Goal: Check status: Check status

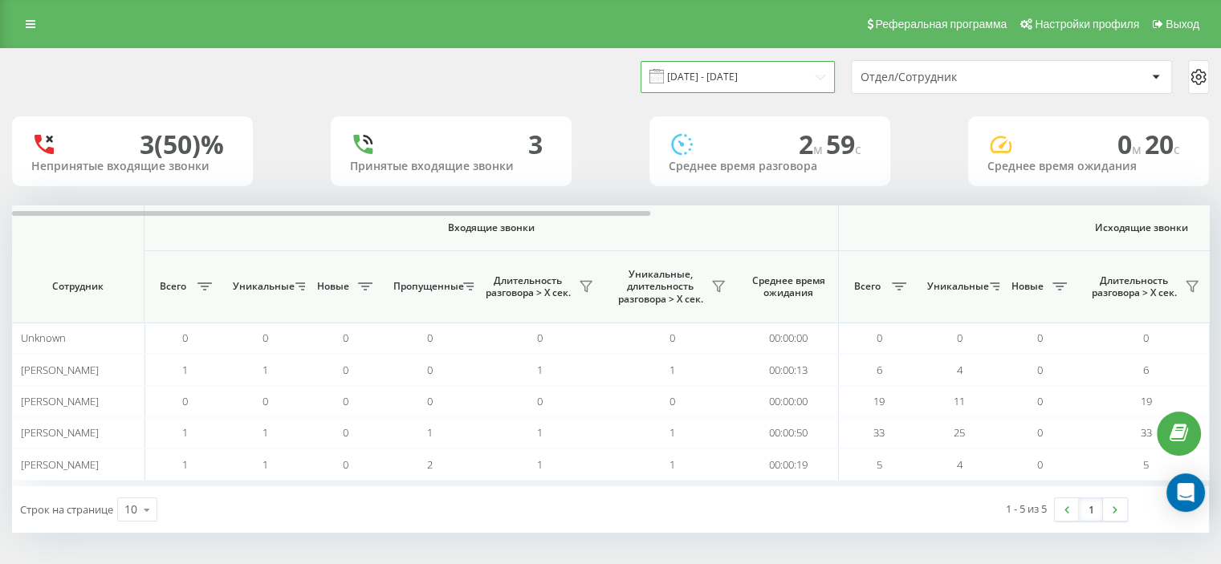
click at [727, 80] on input "[DATE] - [DATE]" at bounding box center [737, 76] width 194 height 31
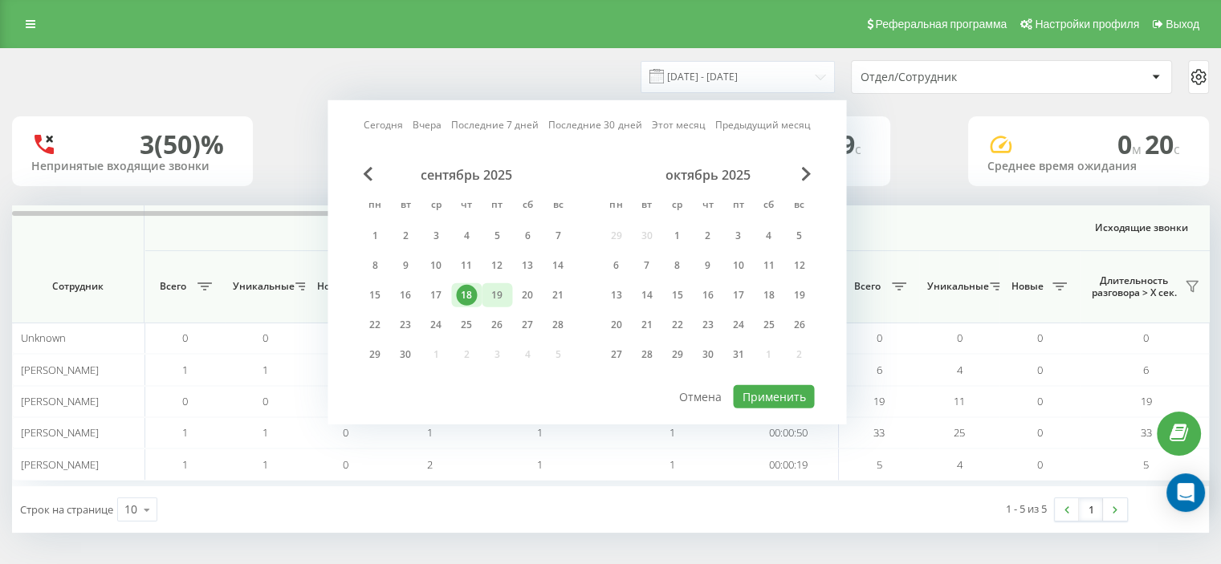
click at [506, 293] on div "19" at bounding box center [496, 295] width 21 height 21
click at [552, 291] on div "21" at bounding box center [557, 295] width 21 height 21
click at [770, 394] on button "Применить" at bounding box center [773, 396] width 81 height 23
type input "[DATE] - [DATE]"
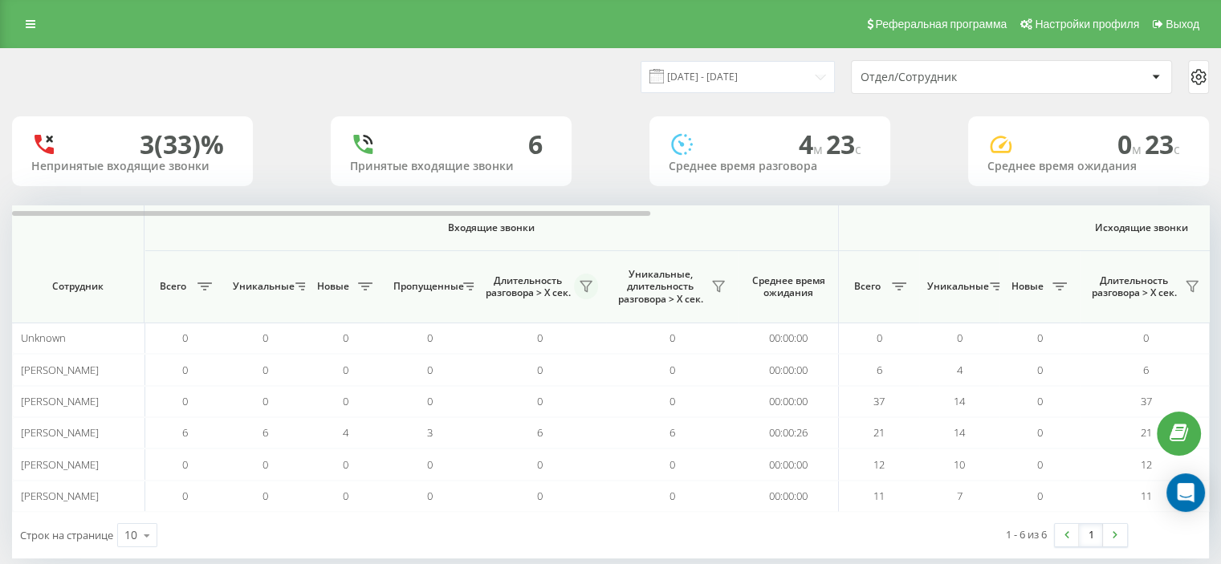
click at [587, 288] on icon at bounding box center [585, 286] width 13 height 13
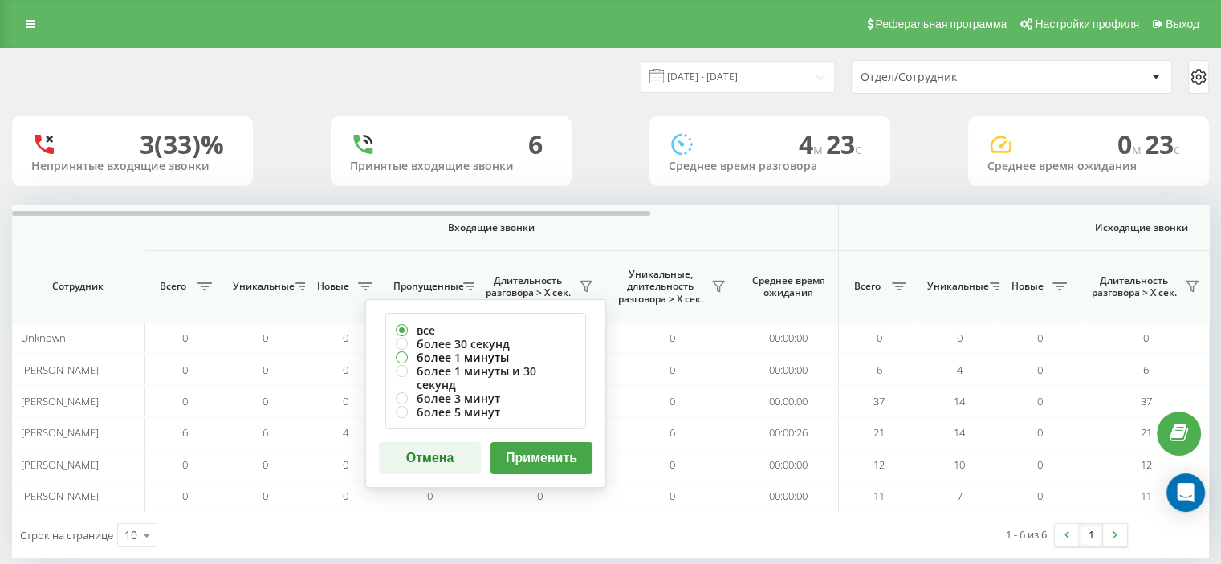
click at [489, 352] on label "более 1 минуты" at bounding box center [486, 358] width 180 height 14
radio input "true"
click at [524, 466] on div "все более 30 секунд более 1 минуты более 1 минуты и 30 секунд более 3 минут бол…" at bounding box center [485, 393] width 241 height 189
click at [517, 443] on button "Применить" at bounding box center [541, 458] width 102 height 32
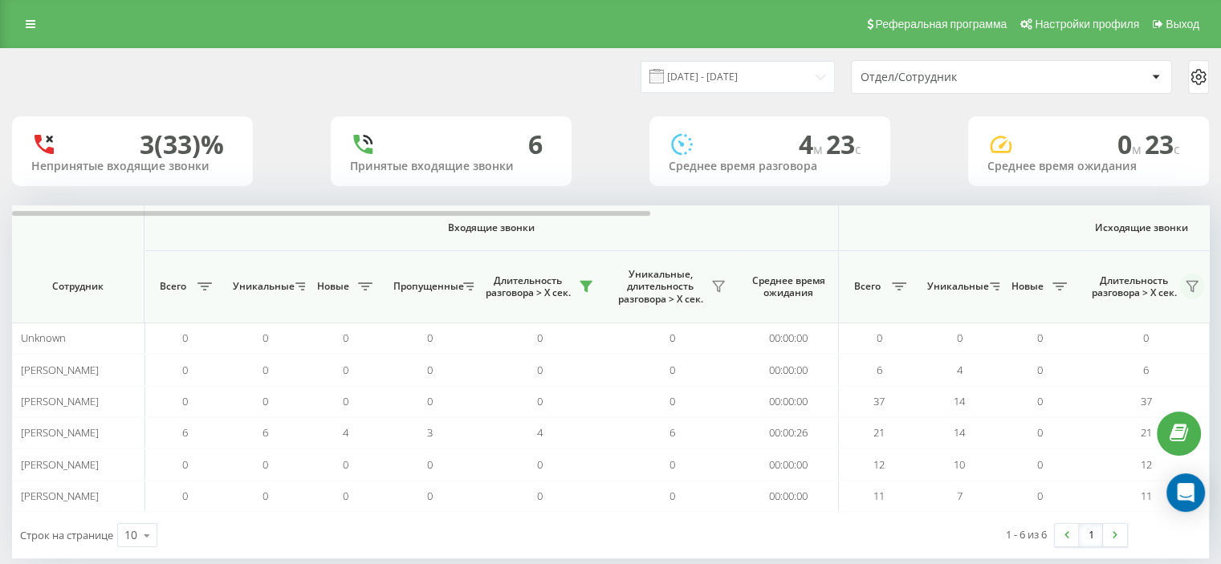
click at [1182, 284] on button at bounding box center [1192, 287] width 24 height 26
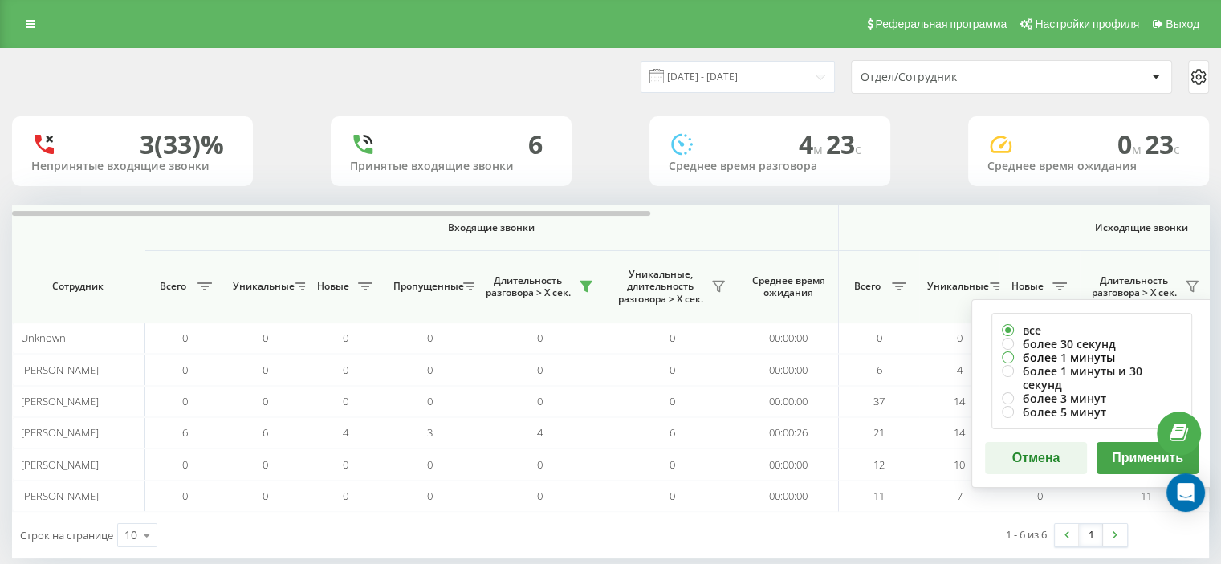
click at [1080, 352] on label "более 1 минуты" at bounding box center [1092, 358] width 180 height 14
radio input "true"
click at [1112, 449] on button "Применить" at bounding box center [1147, 458] width 102 height 32
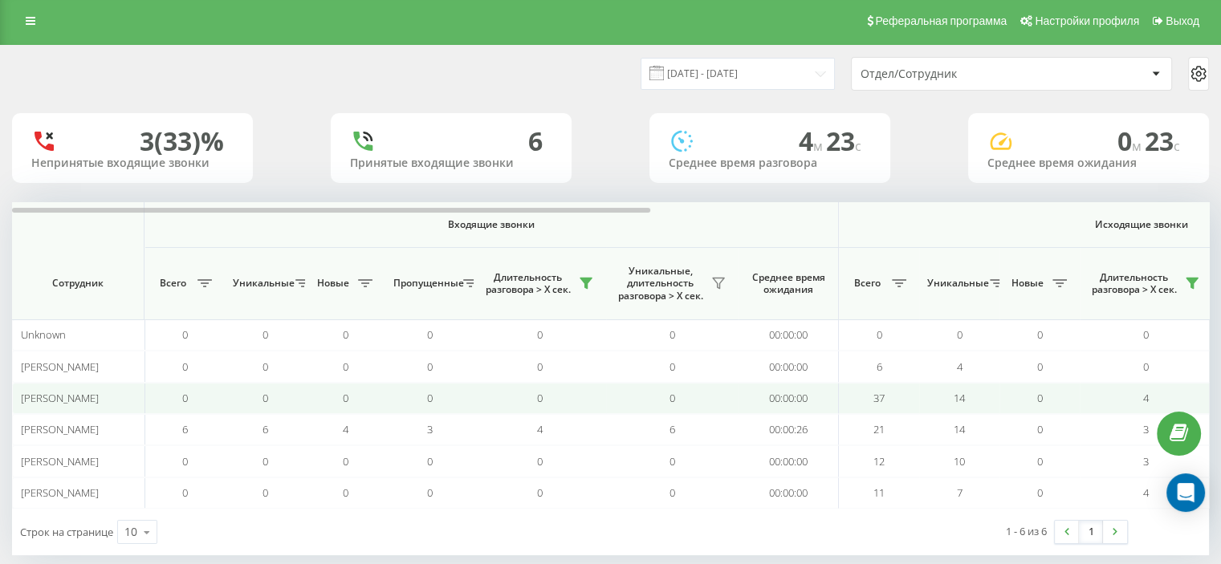
scroll to position [24, 0]
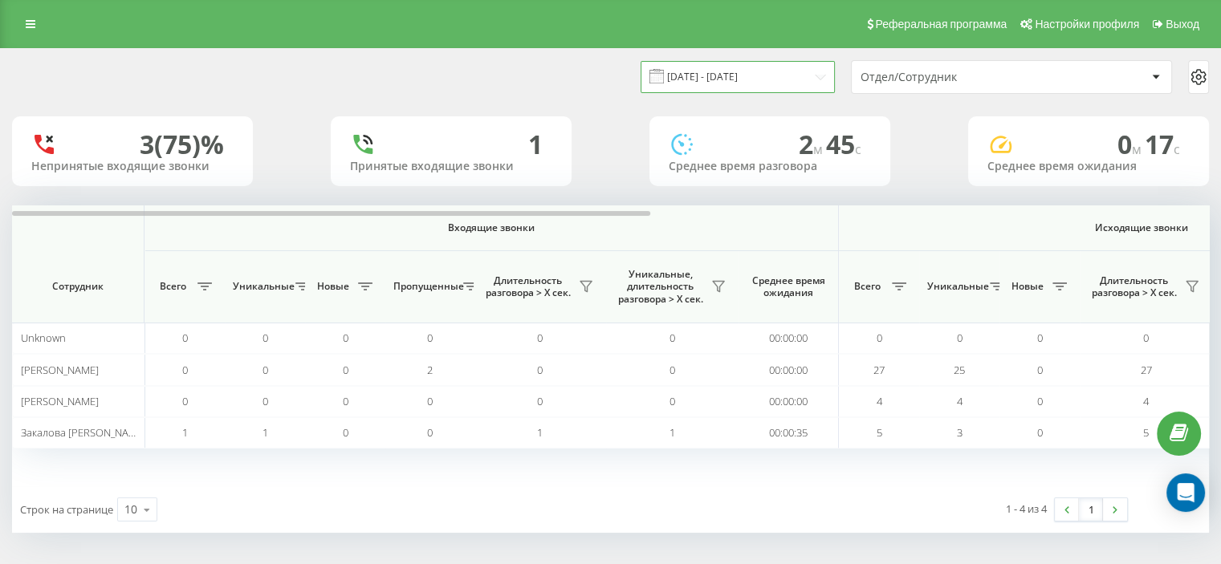
click at [690, 74] on input "[DATE] - [DATE]" at bounding box center [737, 76] width 194 height 31
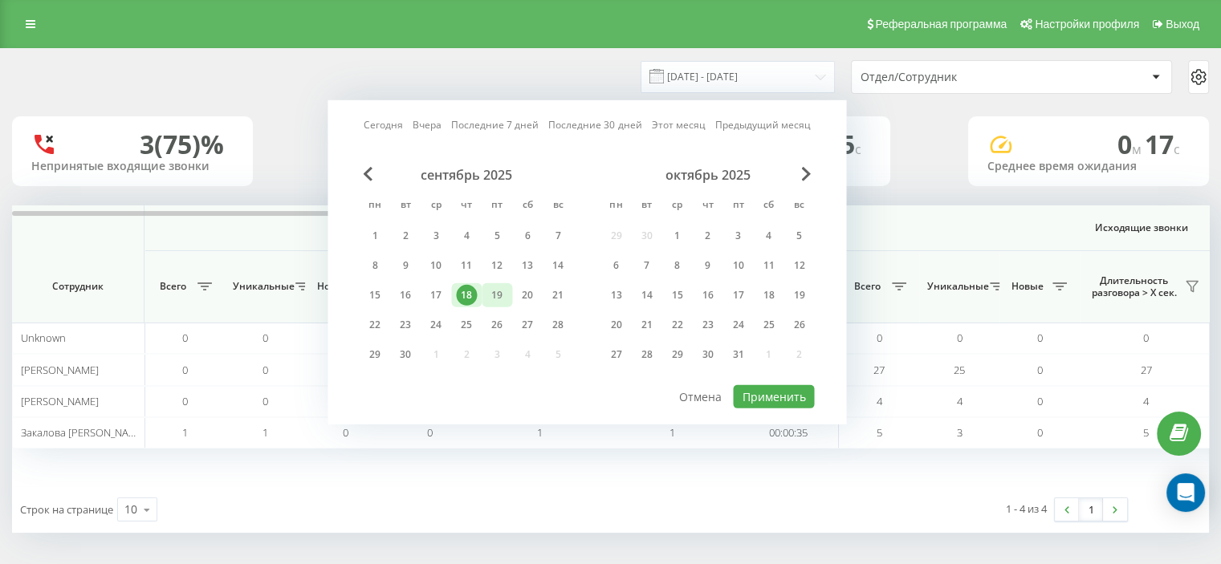
click at [506, 291] on div "19" at bounding box center [496, 295] width 21 height 21
click at [554, 295] on div "21" at bounding box center [557, 295] width 21 height 21
click at [780, 392] on button "Применить" at bounding box center [773, 396] width 81 height 23
type input "[DATE] - [DATE]"
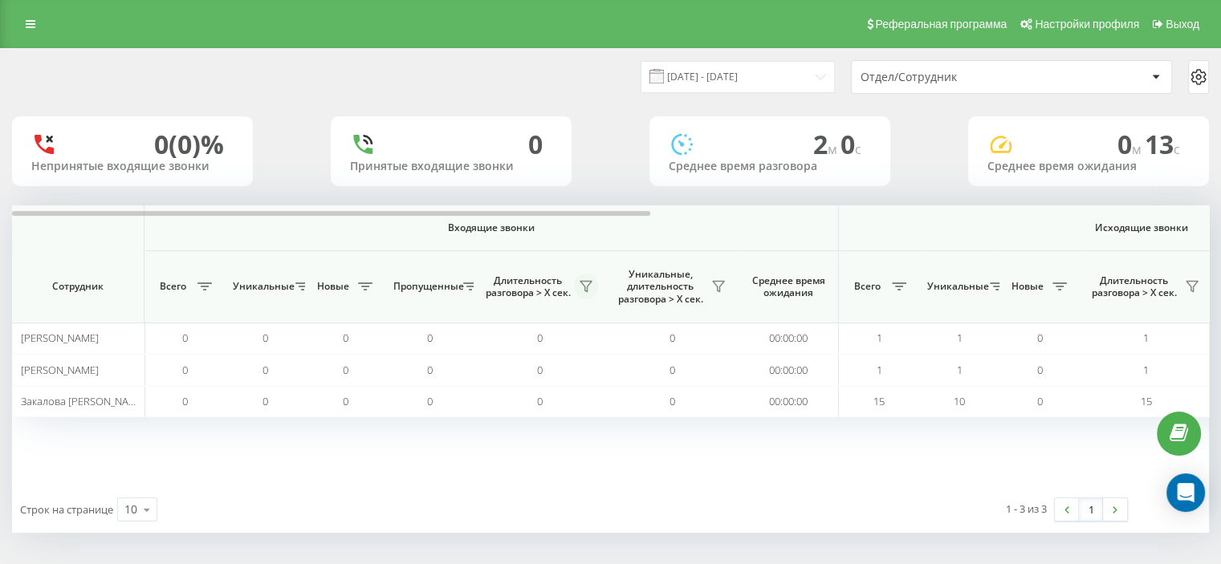
click at [589, 288] on icon at bounding box center [585, 286] width 13 height 13
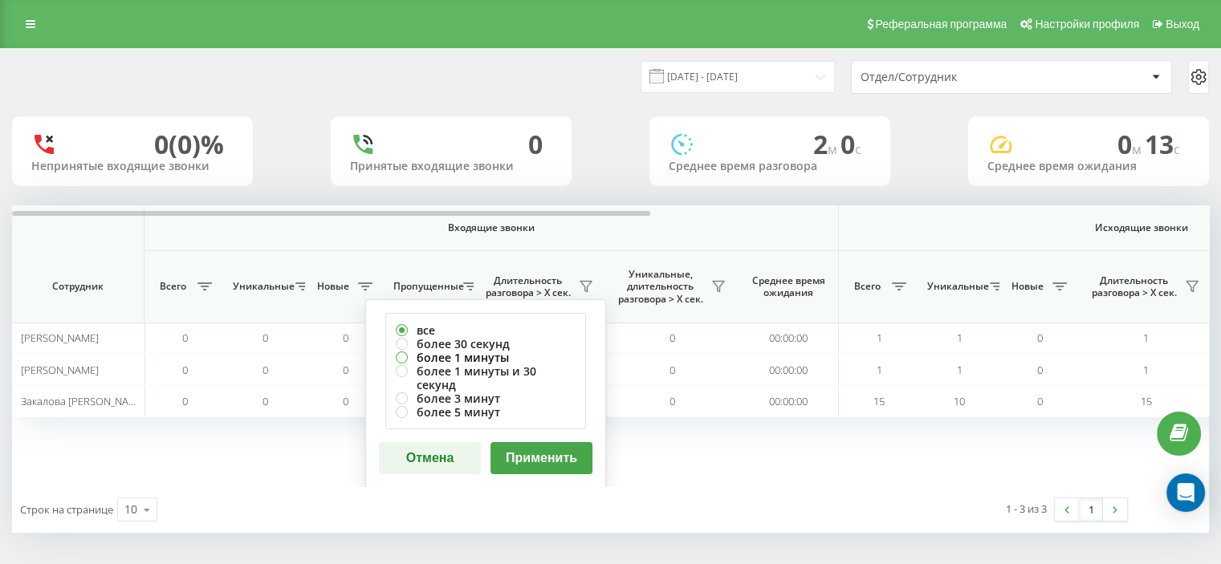
click at [469, 355] on label "более 1 минуты" at bounding box center [486, 358] width 180 height 14
radio input "true"
click at [538, 445] on button "Применить" at bounding box center [541, 458] width 102 height 32
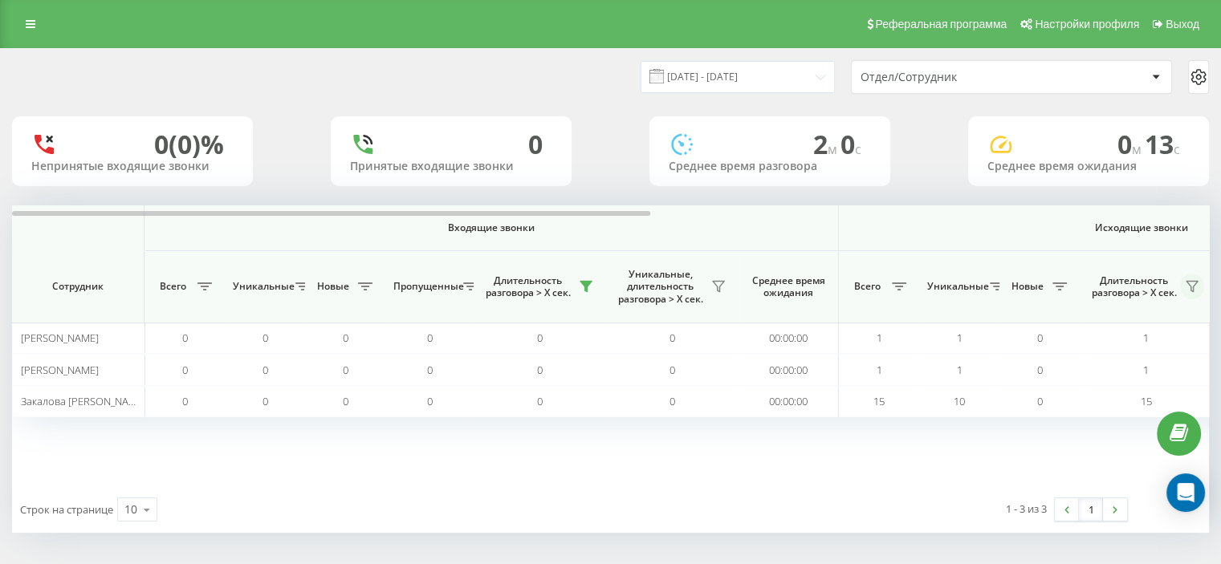
drag, startPoint x: 1190, startPoint y: 282, endPoint x: 1182, endPoint y: 284, distance: 8.2
click at [1188, 282] on icon at bounding box center [1191, 286] width 13 height 13
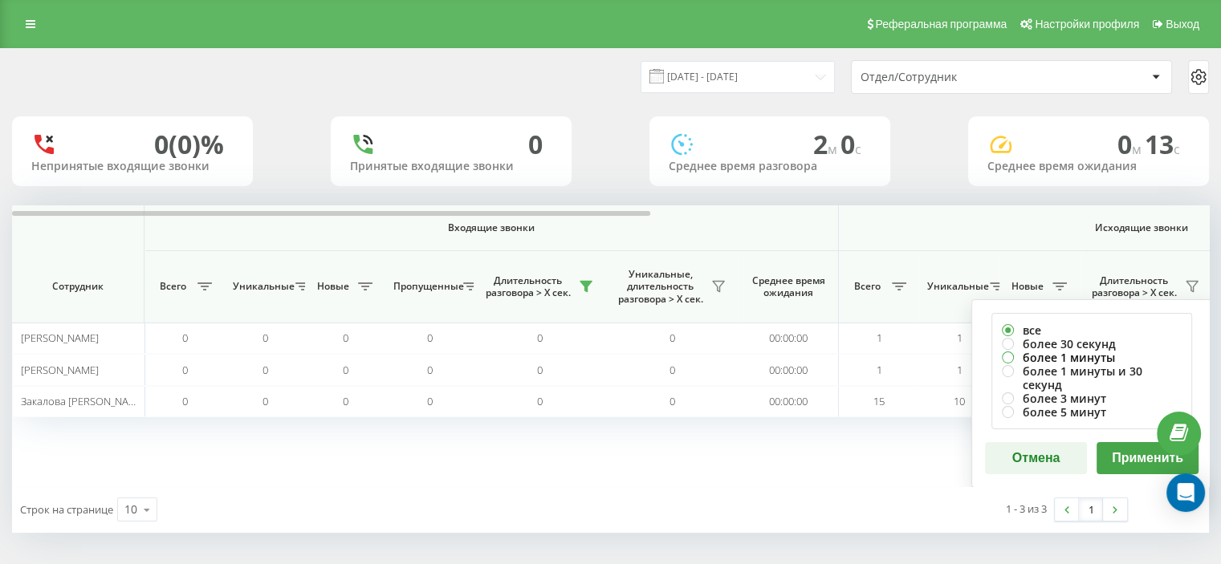
click at [1079, 352] on label "более 1 минуты" at bounding box center [1092, 358] width 180 height 14
radio input "true"
drag, startPoint x: 1129, startPoint y: 446, endPoint x: 1069, endPoint y: 382, distance: 88.0
click at [1130, 446] on button "Применить" at bounding box center [1147, 458] width 102 height 32
